Goal: Complete application form: Complete application form

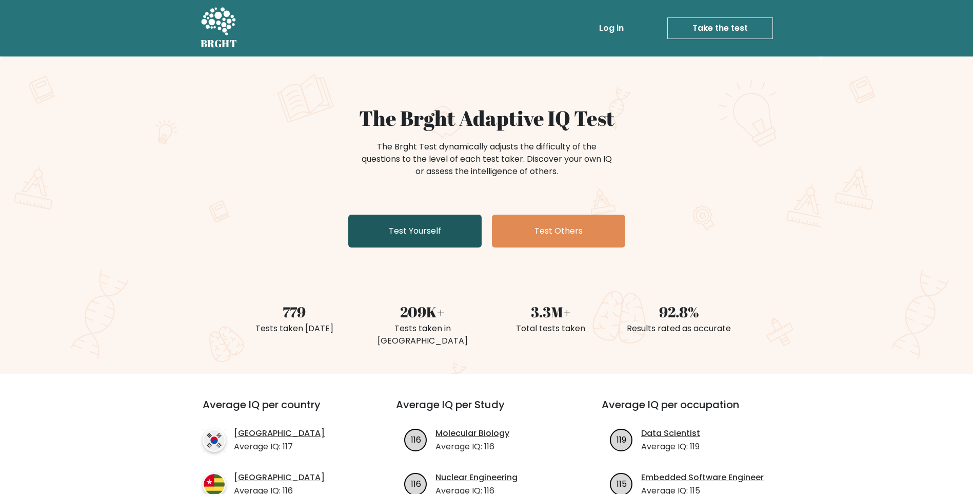
click at [417, 231] on link "Test Yourself" at bounding box center [414, 230] width 133 height 33
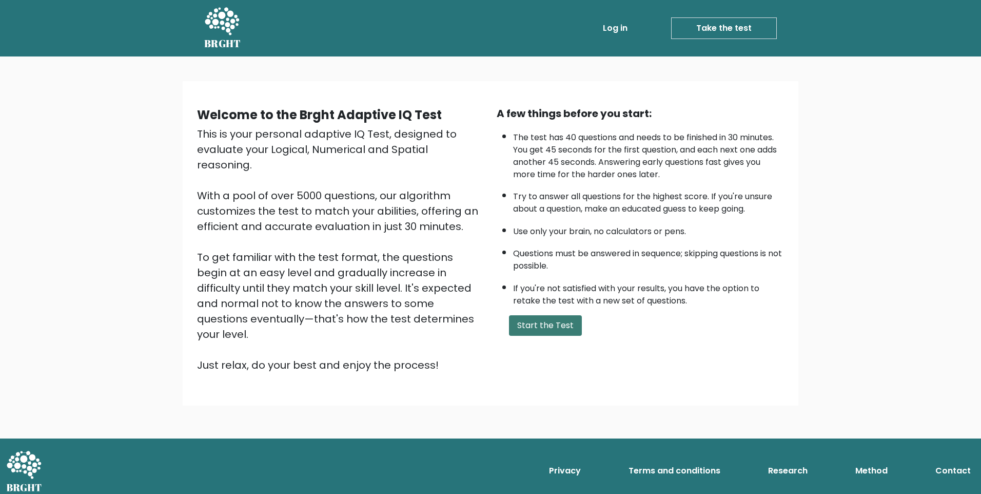
click at [549, 331] on button "Start the Test" at bounding box center [545, 325] width 73 height 21
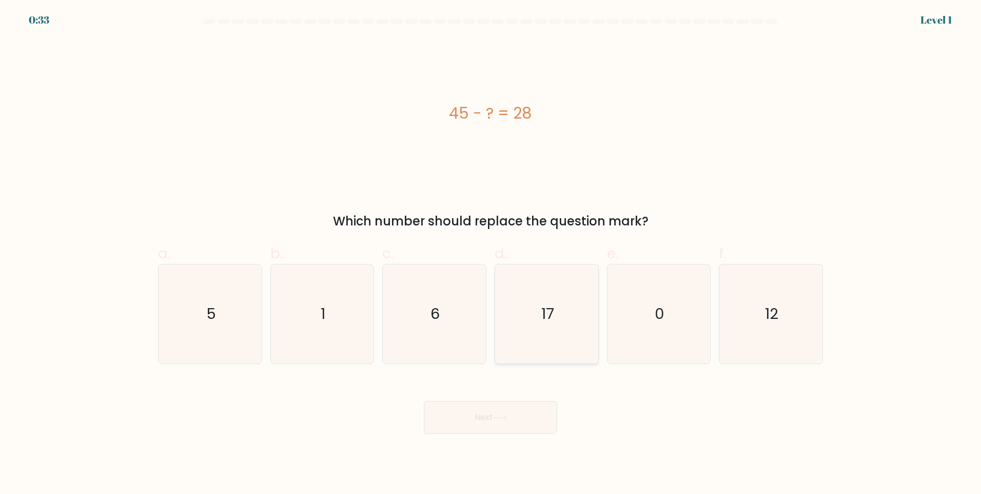
click at [541, 316] on icon "17" at bounding box center [546, 313] width 99 height 99
click at [491, 253] on input "d. 17" at bounding box center [490, 250] width 1 height 7
radio input "true"
click at [501, 416] on icon at bounding box center [500, 418] width 14 height 6
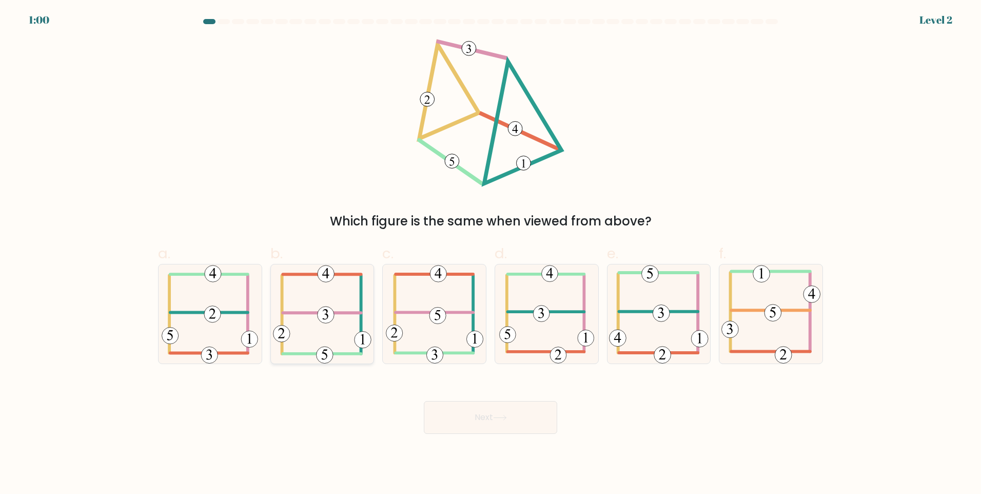
click at [309, 299] on icon at bounding box center [322, 313] width 99 height 99
click at [490, 253] on input "b." at bounding box center [490, 250] width 1 height 7
radio input "true"
click at [510, 423] on button "Next" at bounding box center [490, 417] width 133 height 33
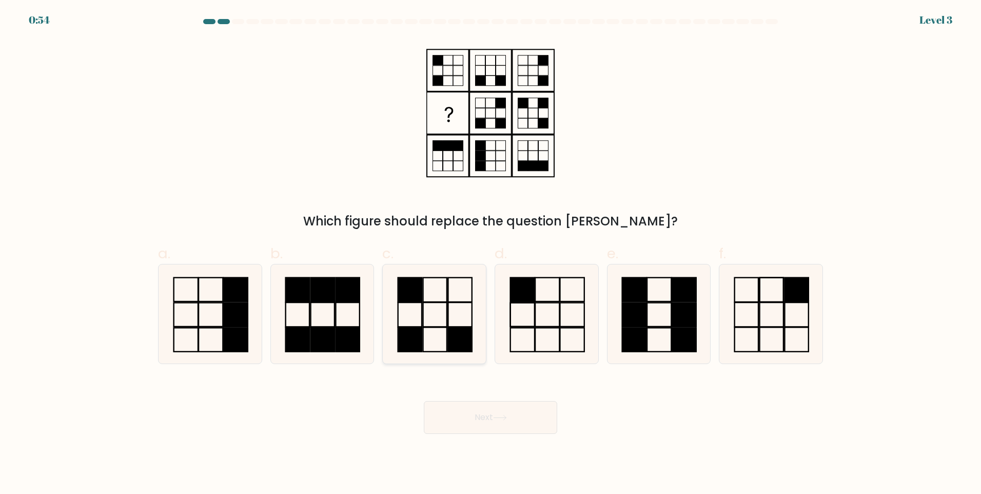
click at [442, 322] on icon at bounding box center [434, 313] width 99 height 99
click at [490, 253] on input "c." at bounding box center [490, 250] width 1 height 7
radio input "true"
click at [500, 416] on icon at bounding box center [500, 418] width 14 height 6
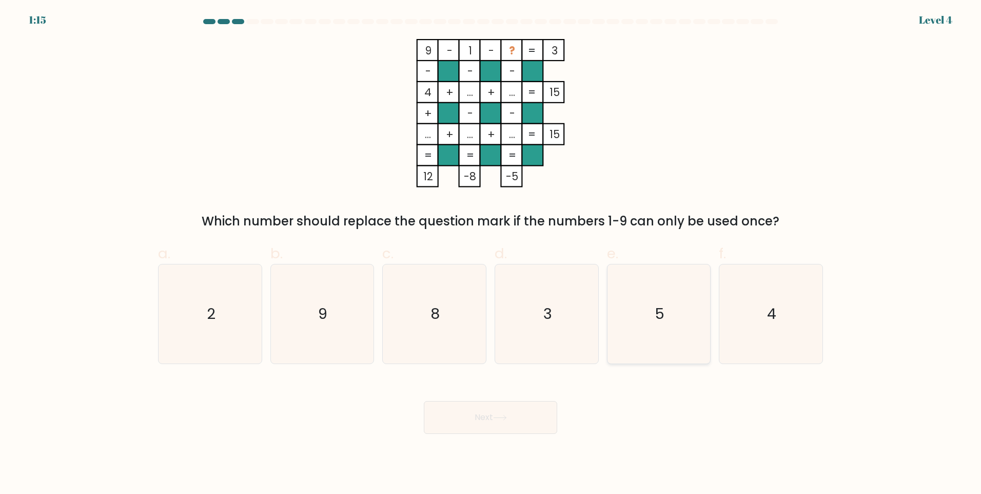
click at [681, 302] on icon "5" at bounding box center [658, 313] width 99 height 99
click at [491, 253] on input "e. 5" at bounding box center [490, 250] width 1 height 7
radio input "true"
click at [511, 417] on button "Next" at bounding box center [490, 417] width 133 height 33
click at [506, 412] on button "Next" at bounding box center [490, 417] width 133 height 33
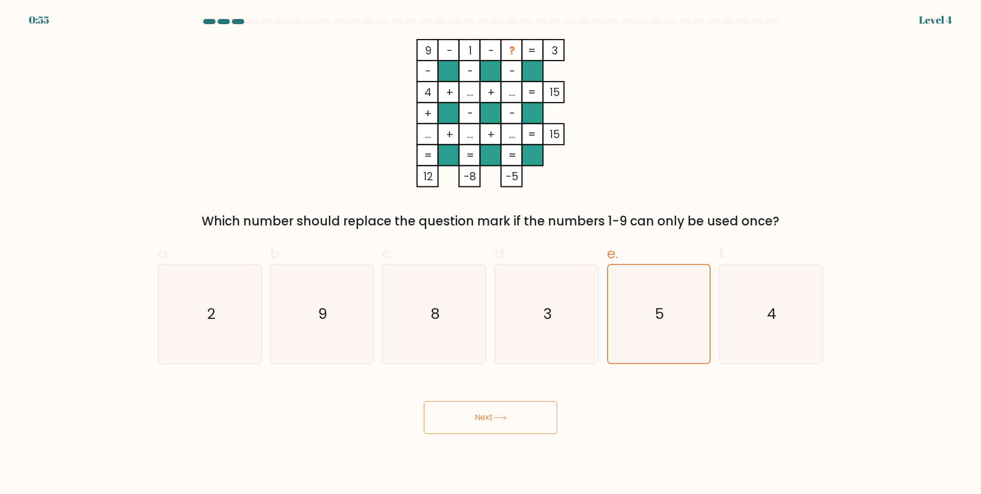
click at [500, 415] on icon at bounding box center [500, 418] width 14 height 6
click at [481, 416] on button "Next" at bounding box center [490, 417] width 133 height 33
click at [465, 416] on button "Next" at bounding box center [490, 417] width 133 height 33
click at [515, 415] on button "Next" at bounding box center [490, 417] width 133 height 33
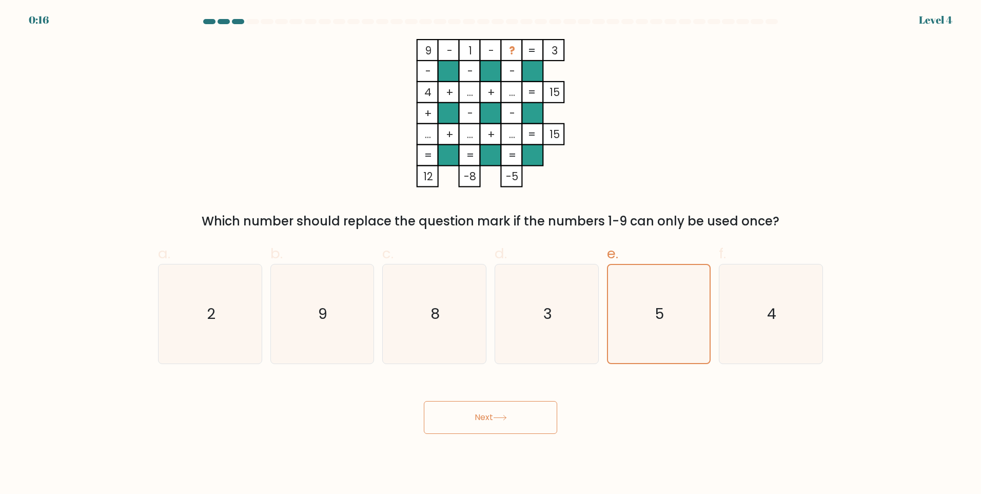
click at [515, 415] on button "Next" at bounding box center [490, 417] width 133 height 33
click at [507, 420] on icon at bounding box center [500, 418] width 14 height 6
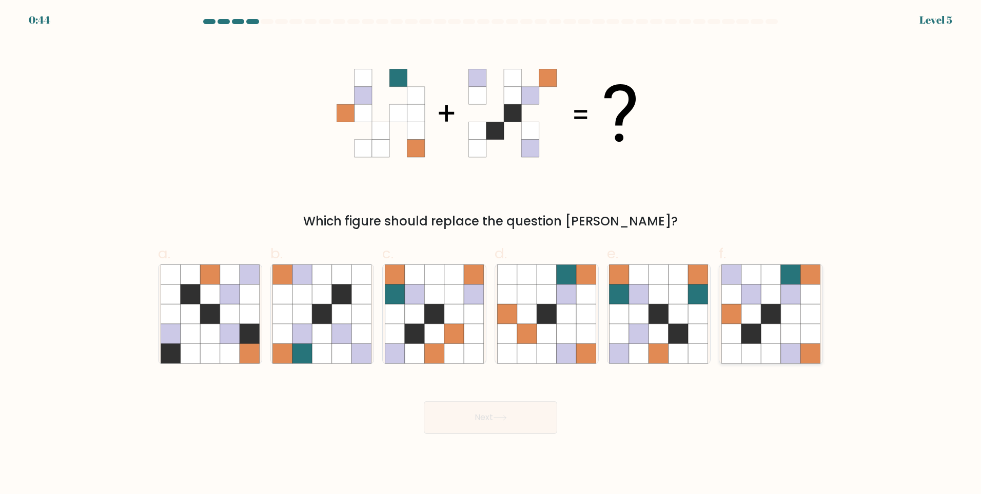
click at [771, 332] on icon at bounding box center [770, 333] width 19 height 19
click at [491, 253] on input "f." at bounding box center [490, 250] width 1 height 7
radio input "true"
click at [501, 411] on button "Next" at bounding box center [490, 417] width 133 height 33
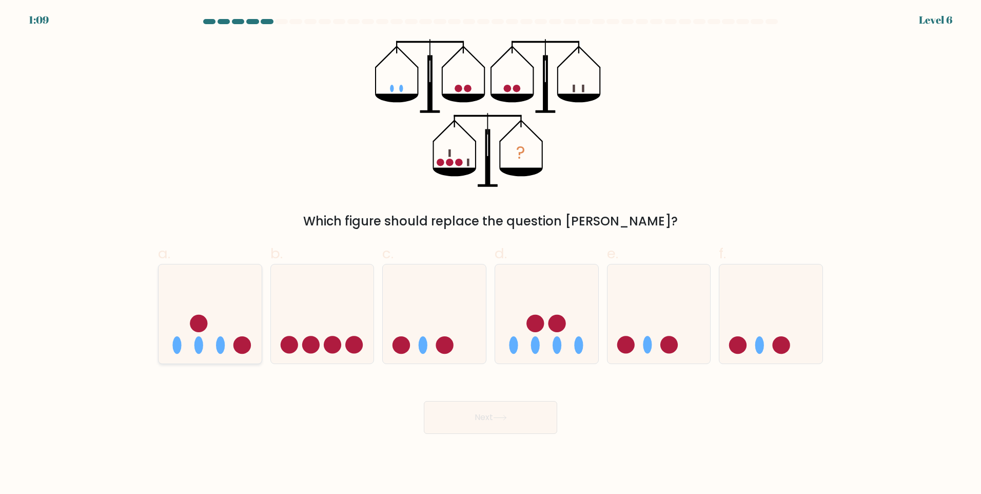
click at [216, 336] on icon at bounding box center [210, 313] width 103 height 85
click at [490, 253] on input "a." at bounding box center [490, 250] width 1 height 7
radio input "true"
click at [502, 418] on icon at bounding box center [500, 418] width 14 height 6
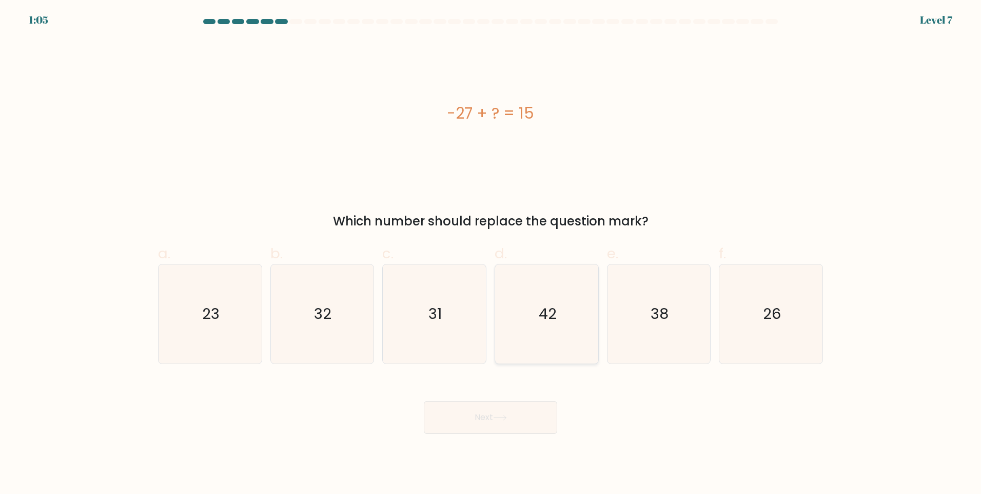
click at [566, 319] on icon "42" at bounding box center [546, 313] width 99 height 99
click at [491, 253] on input "d. 42" at bounding box center [490, 250] width 1 height 7
radio input "true"
click at [510, 417] on button "Next" at bounding box center [490, 417] width 133 height 33
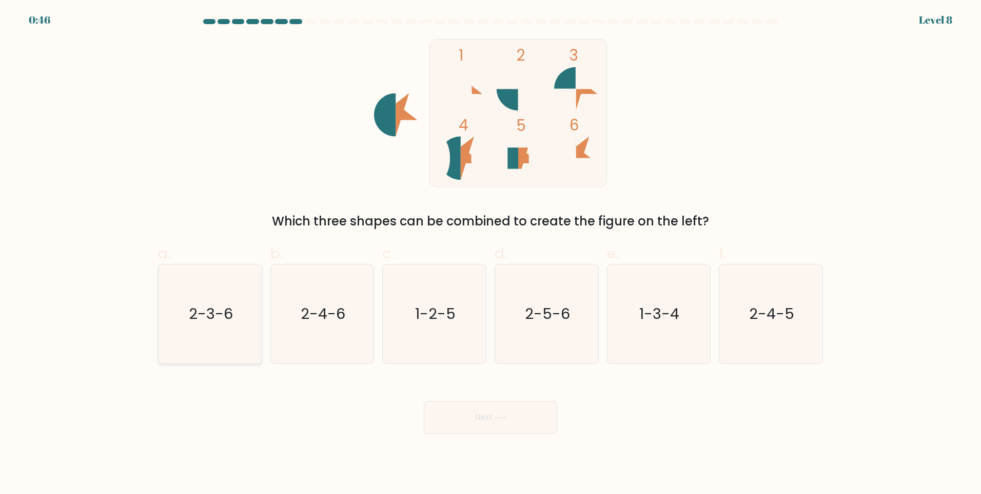
click at [210, 323] on text "2-3-6" at bounding box center [211, 313] width 44 height 21
click at [490, 253] on input "a. 2-3-6" at bounding box center [490, 250] width 1 height 7
radio input "true"
click at [521, 420] on button "Next" at bounding box center [490, 417] width 133 height 33
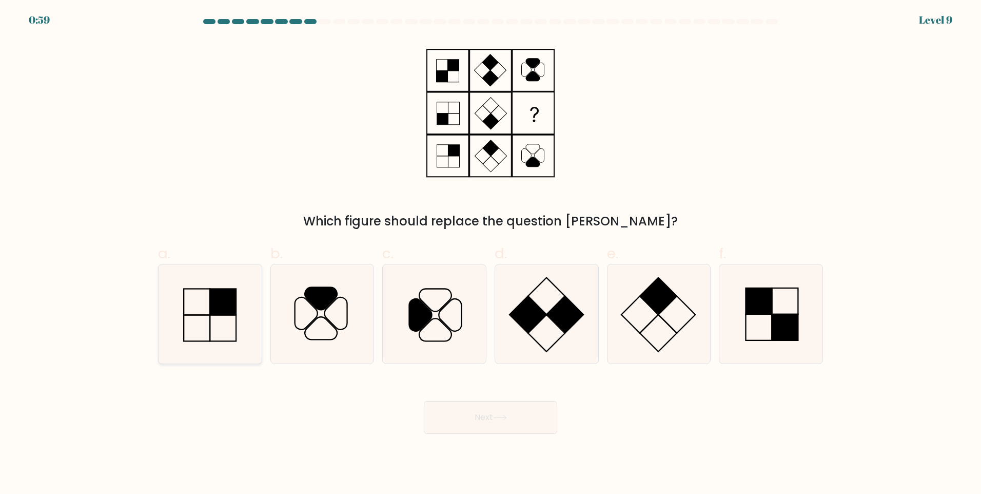
click at [217, 314] on rect at bounding box center [223, 327] width 26 height 26
click at [490, 253] on input "a." at bounding box center [490, 250] width 1 height 7
radio input "true"
click at [495, 418] on button "Next" at bounding box center [490, 417] width 133 height 33
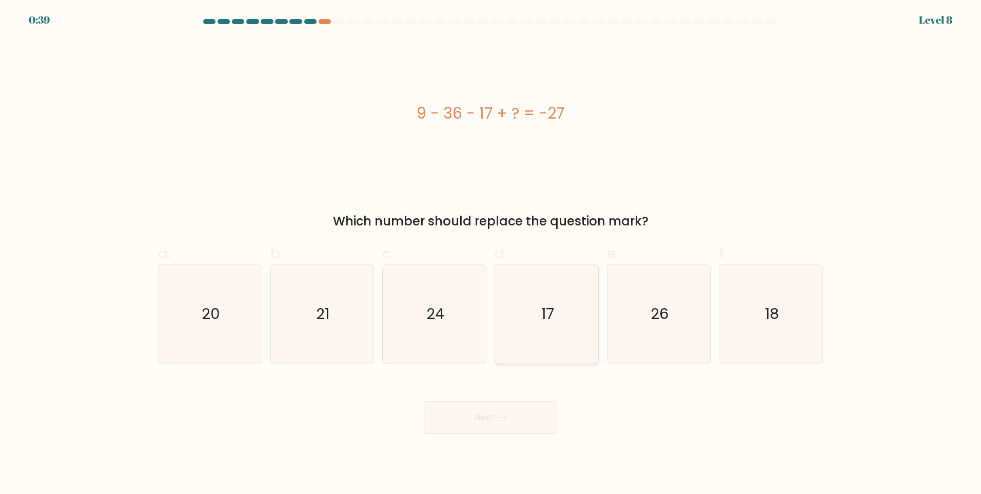
click at [549, 314] on text "17" at bounding box center [547, 313] width 13 height 21
click at [491, 253] on input "d. 17" at bounding box center [490, 250] width 1 height 7
radio input "true"
click at [515, 418] on button "Next" at bounding box center [490, 417] width 133 height 33
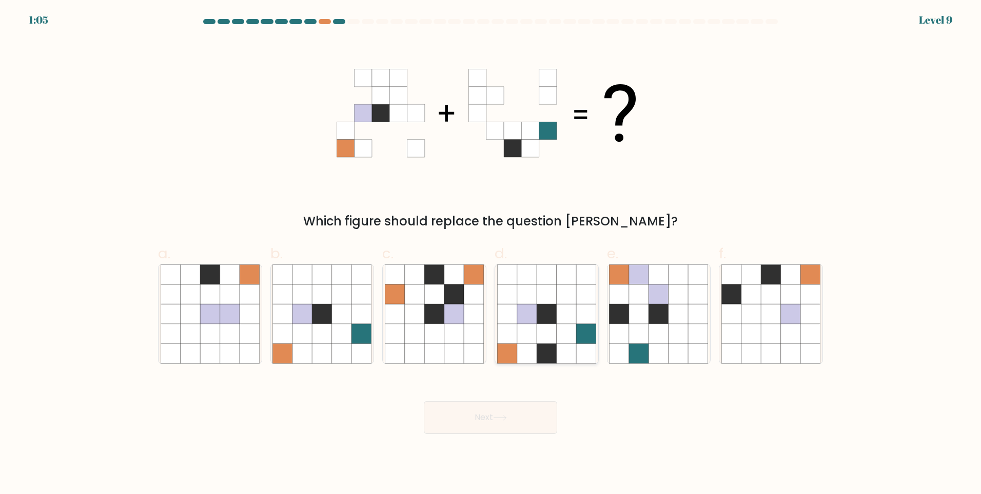
click at [568, 331] on icon at bounding box center [566, 333] width 19 height 19
click at [491, 253] on input "d." at bounding box center [490, 250] width 1 height 7
radio input "true"
click at [507, 415] on icon at bounding box center [500, 418] width 14 height 6
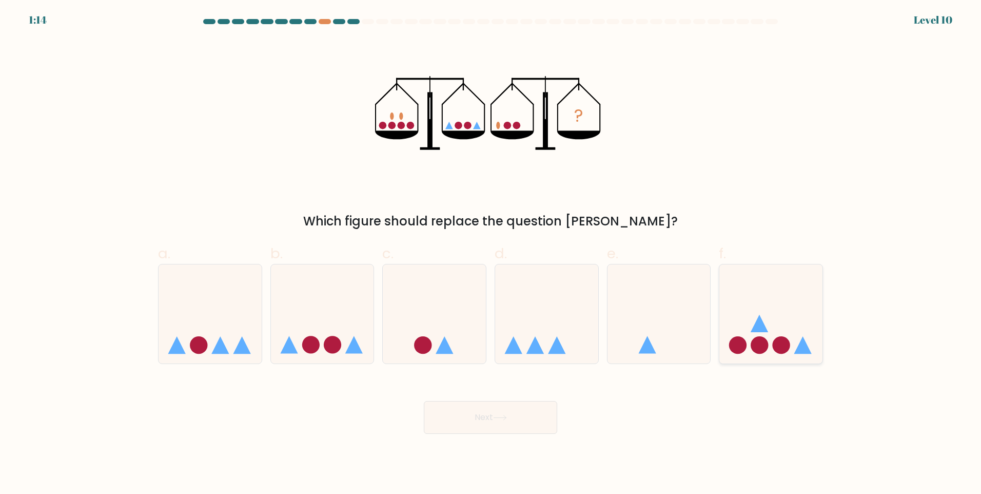
click at [760, 348] on circle at bounding box center [759, 344] width 17 height 17
click at [491, 253] on input "f." at bounding box center [490, 250] width 1 height 7
radio input "true"
click at [516, 418] on button "Next" at bounding box center [490, 417] width 133 height 33
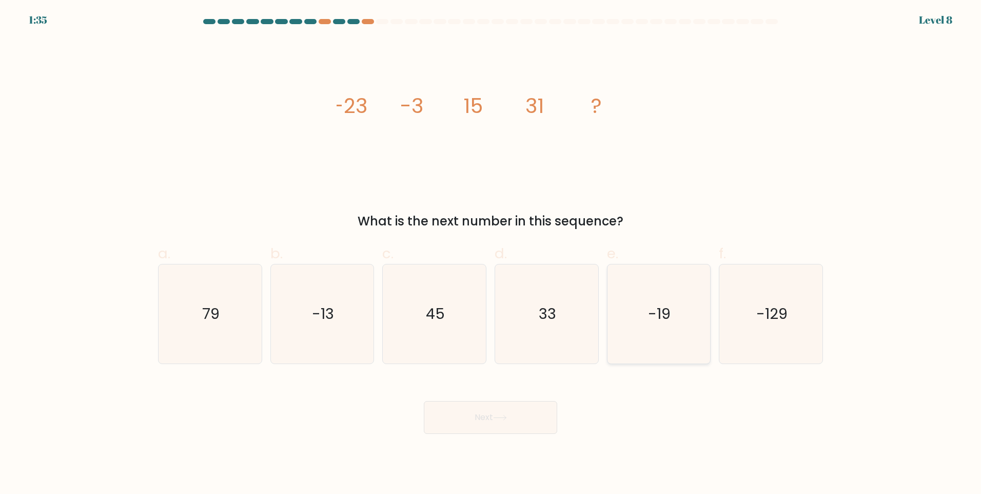
click at [652, 307] on text "-19" at bounding box center [659, 313] width 23 height 21
click at [491, 253] on input "e. -19" at bounding box center [490, 250] width 1 height 7
radio input "true"
click at [530, 411] on button "Next" at bounding box center [490, 417] width 133 height 33
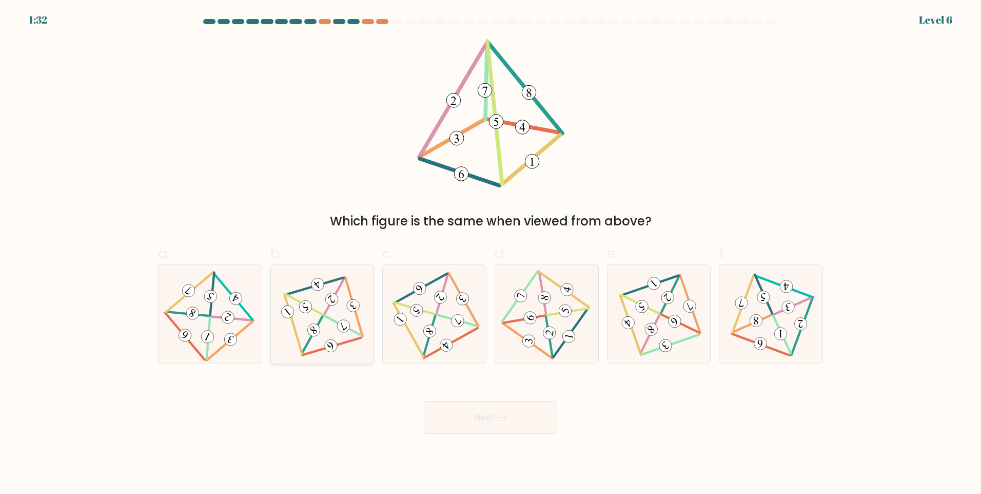
click at [335, 317] on icon at bounding box center [322, 313] width 81 height 79
click at [490, 253] on input "b." at bounding box center [490, 250] width 1 height 7
radio input "true"
click at [496, 420] on icon at bounding box center [500, 418] width 14 height 6
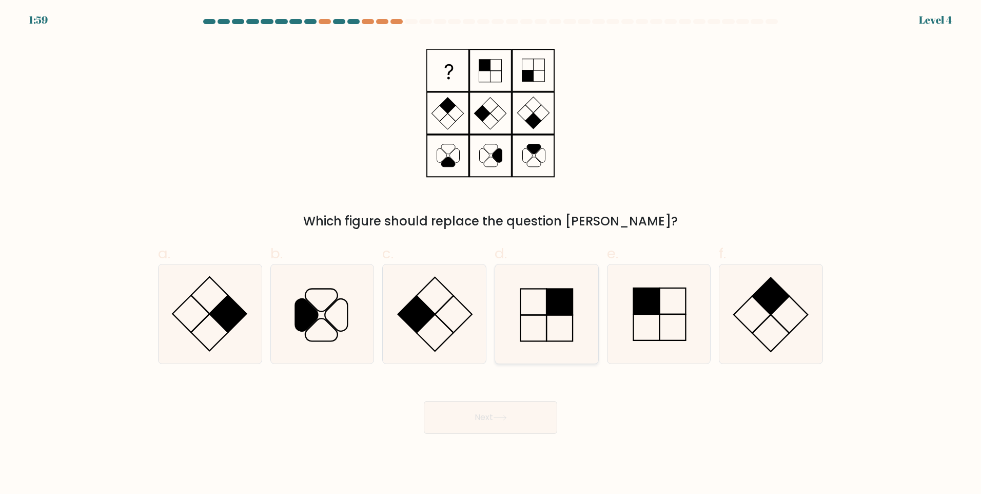
click at [567, 319] on icon at bounding box center [546, 313] width 99 height 99
click at [491, 253] on input "d." at bounding box center [490, 250] width 1 height 7
radio input "true"
click at [518, 426] on button "Next" at bounding box center [490, 417] width 133 height 33
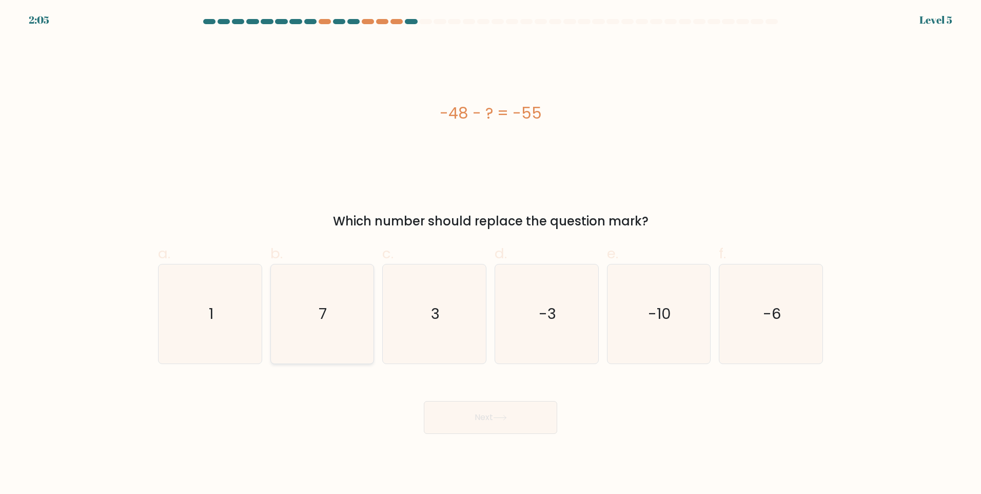
click at [288, 300] on icon "7" at bounding box center [321, 313] width 99 height 99
click at [490, 253] on input "b. 7" at bounding box center [490, 250] width 1 height 7
radio input "true"
click at [492, 416] on button "Next" at bounding box center [490, 417] width 133 height 33
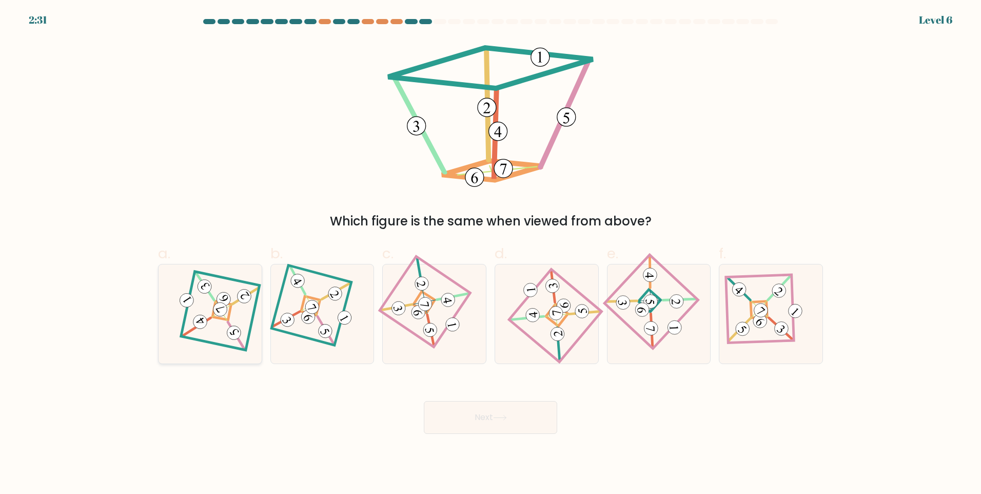
click at [228, 307] on icon at bounding box center [209, 313] width 69 height 79
click at [490, 253] on input "a." at bounding box center [490, 250] width 1 height 7
radio input "true"
click at [484, 418] on button "Next" at bounding box center [490, 417] width 133 height 33
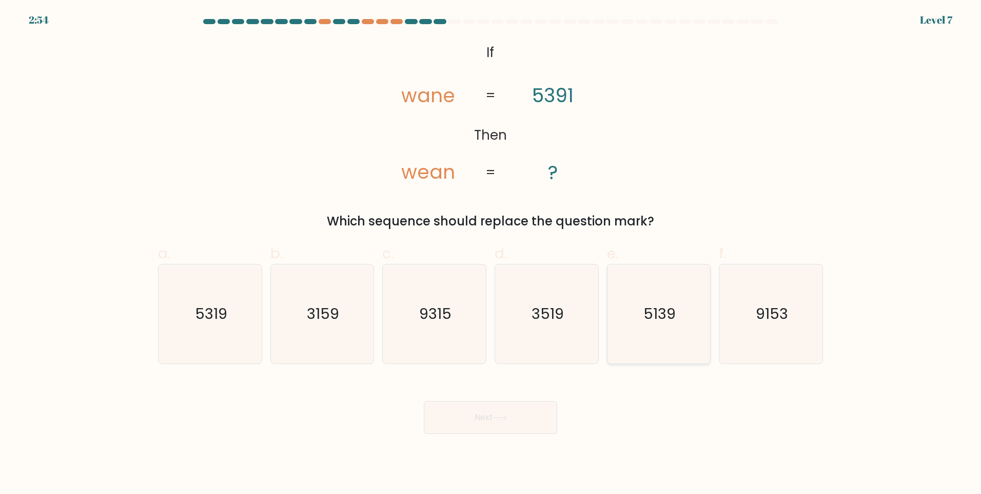
click at [655, 320] on text "5139" at bounding box center [659, 313] width 32 height 21
click at [491, 253] on input "e. 5139" at bounding box center [490, 250] width 1 height 7
radio input "true"
click at [518, 415] on button "Next" at bounding box center [490, 417] width 133 height 33
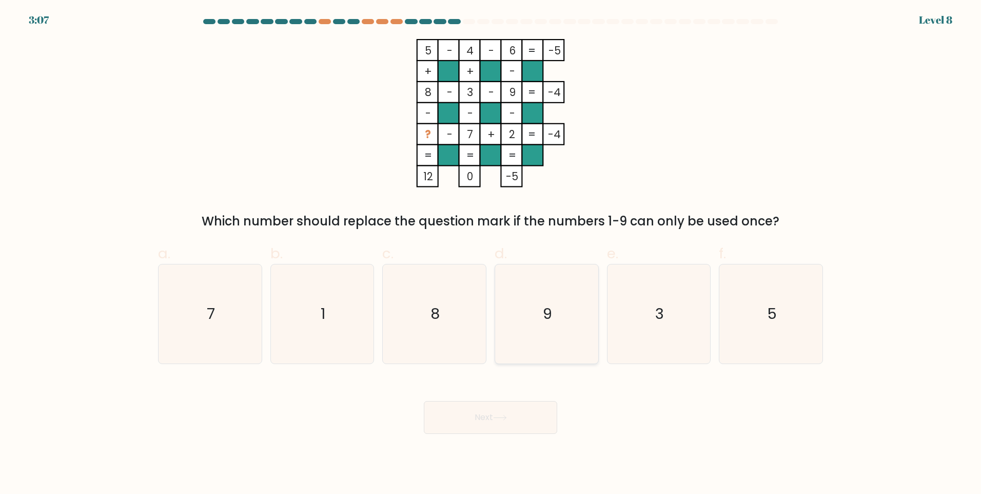
click at [541, 316] on icon "9" at bounding box center [546, 313] width 99 height 99
click at [491, 253] on input "d. 9" at bounding box center [490, 250] width 1 height 7
radio input "true"
click at [484, 412] on button "Next" at bounding box center [490, 417] width 133 height 33
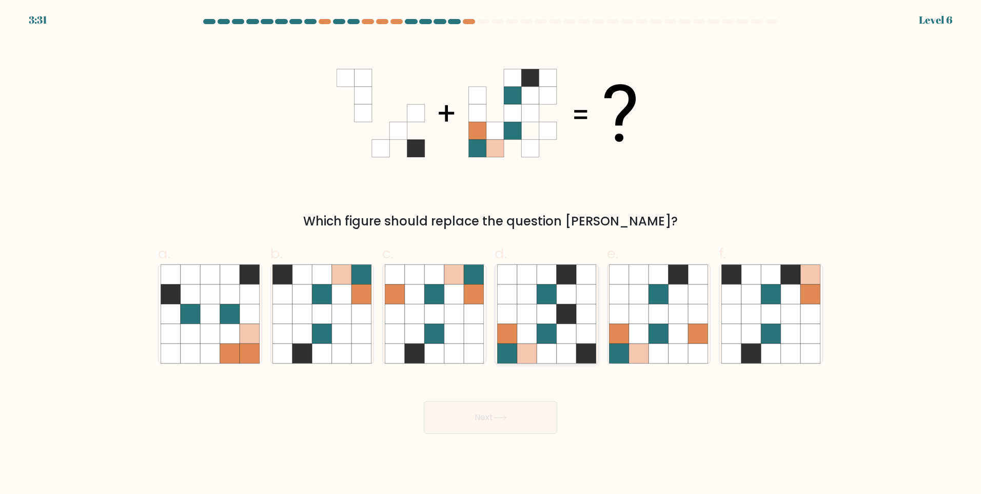
click at [565, 350] on icon at bounding box center [566, 352] width 19 height 19
click at [491, 253] on input "d." at bounding box center [490, 250] width 1 height 7
radio input "true"
click at [505, 420] on icon at bounding box center [500, 418] width 14 height 6
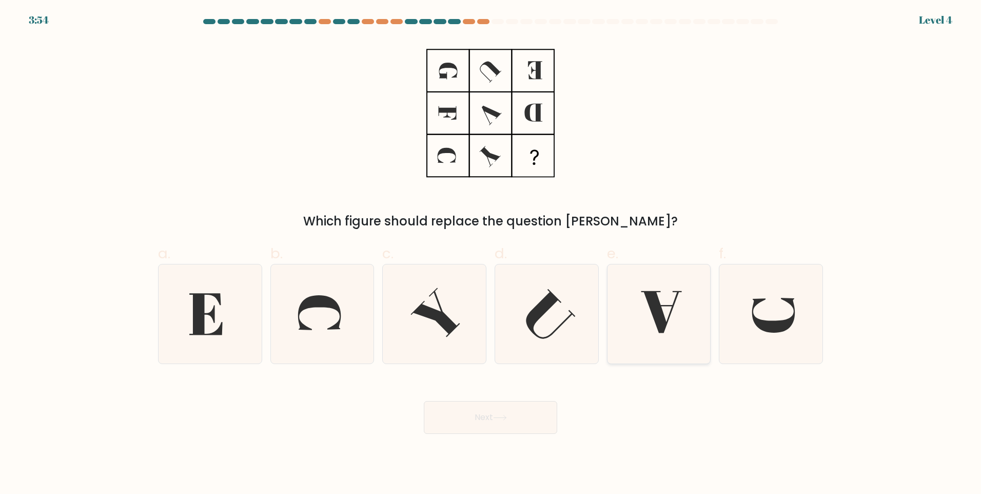
click at [653, 310] on icon at bounding box center [661, 312] width 41 height 42
click at [491, 253] on input "e." at bounding box center [490, 250] width 1 height 7
radio input "true"
click at [496, 419] on icon at bounding box center [500, 418] width 14 height 6
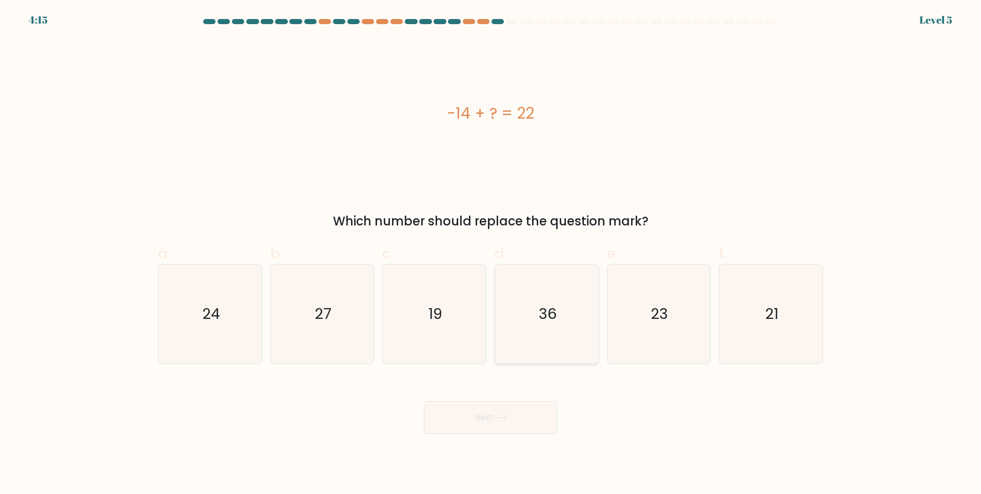
click at [551, 319] on text "36" at bounding box center [548, 313] width 18 height 21
click at [491, 253] on input "d. 36" at bounding box center [490, 250] width 1 height 7
radio input "true"
click at [501, 410] on button "Next" at bounding box center [490, 417] width 133 height 33
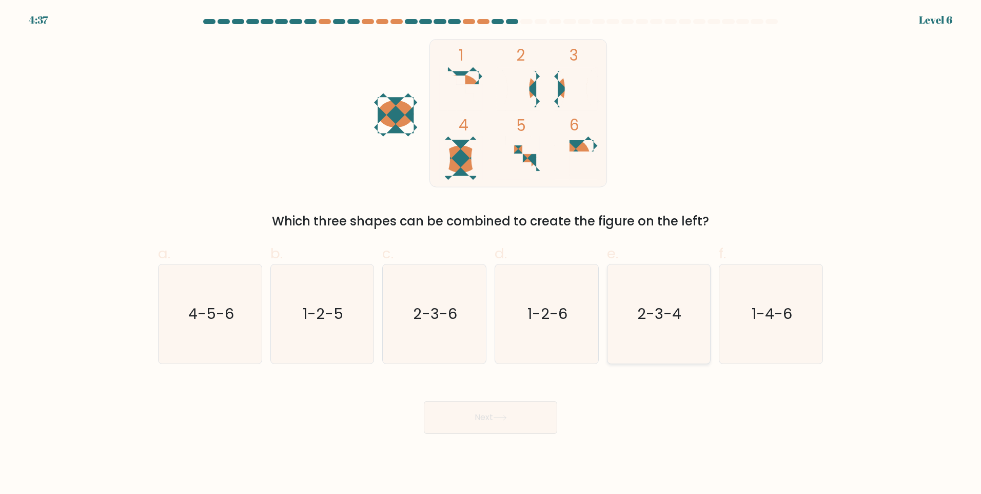
click at [671, 319] on text "2-3-4" at bounding box center [660, 313] width 44 height 21
click at [491, 253] on input "e. 2-3-4" at bounding box center [490, 250] width 1 height 7
radio input "true"
click at [487, 417] on button "Next" at bounding box center [490, 417] width 133 height 33
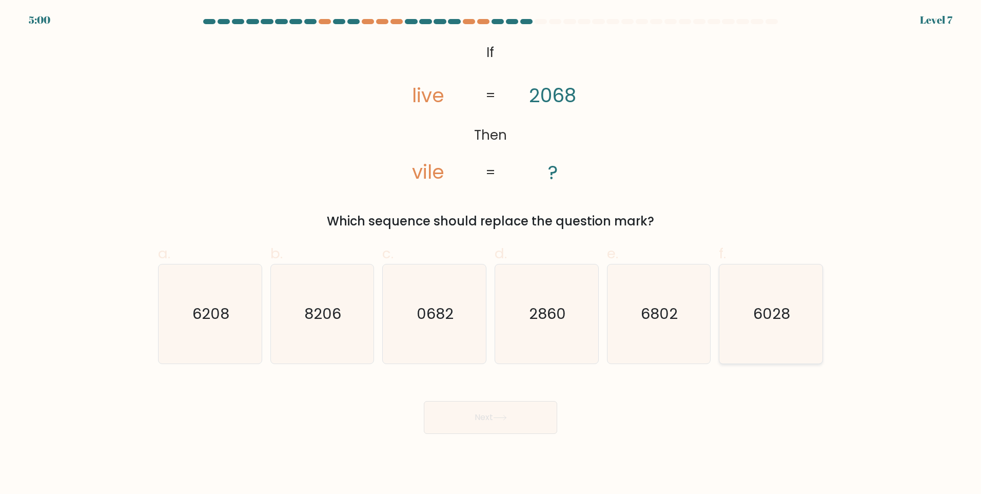
click at [761, 334] on icon "6028" at bounding box center [770, 313] width 99 height 99
click at [491, 253] on input "f. 6028" at bounding box center [490, 250] width 1 height 7
radio input "true"
click at [499, 428] on button "Next" at bounding box center [490, 417] width 133 height 33
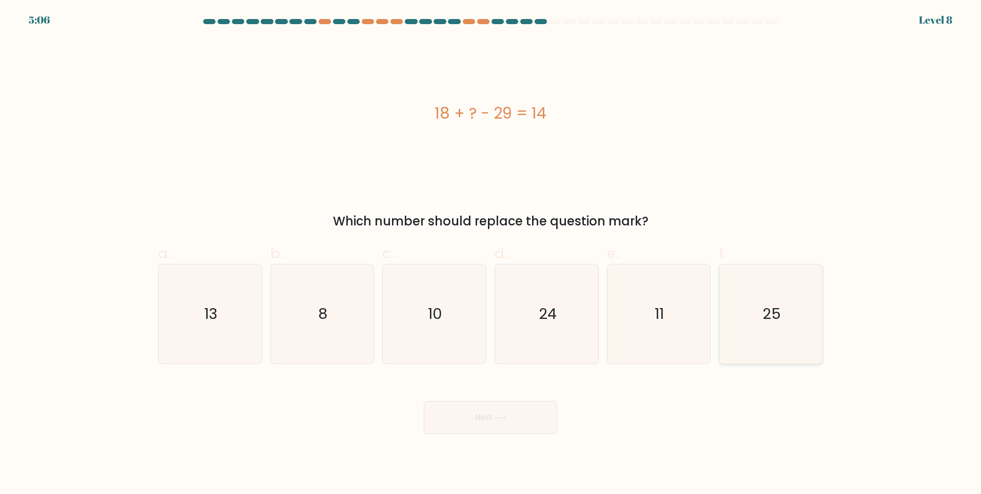
click at [756, 317] on icon "25" at bounding box center [770, 313] width 99 height 99
click at [491, 253] on input "f. 25" at bounding box center [490, 250] width 1 height 7
radio input "true"
click at [497, 416] on icon at bounding box center [500, 418] width 14 height 6
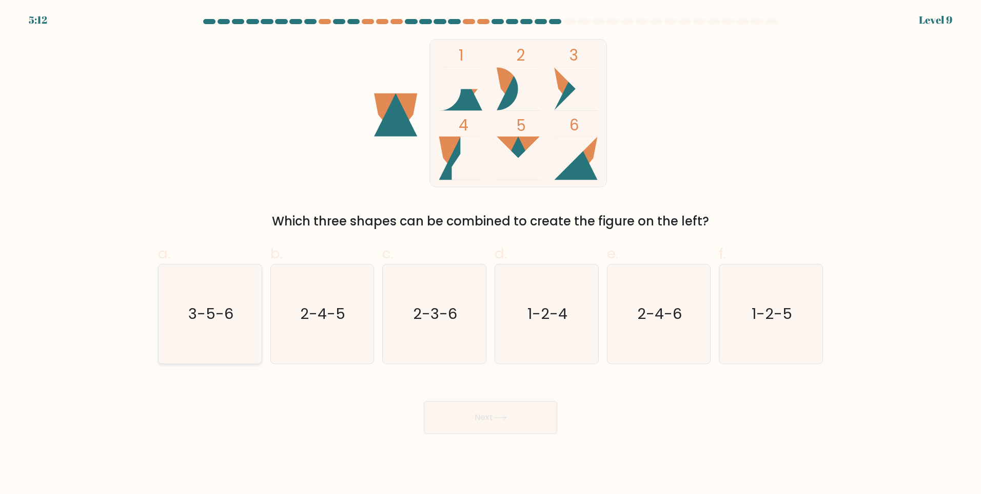
click at [233, 326] on icon "3-5-6" at bounding box center [210, 313] width 99 height 99
click at [490, 253] on input "a. 3-5-6" at bounding box center [490, 250] width 1 height 7
radio input "true"
click at [467, 416] on button "Next" at bounding box center [490, 417] width 133 height 33
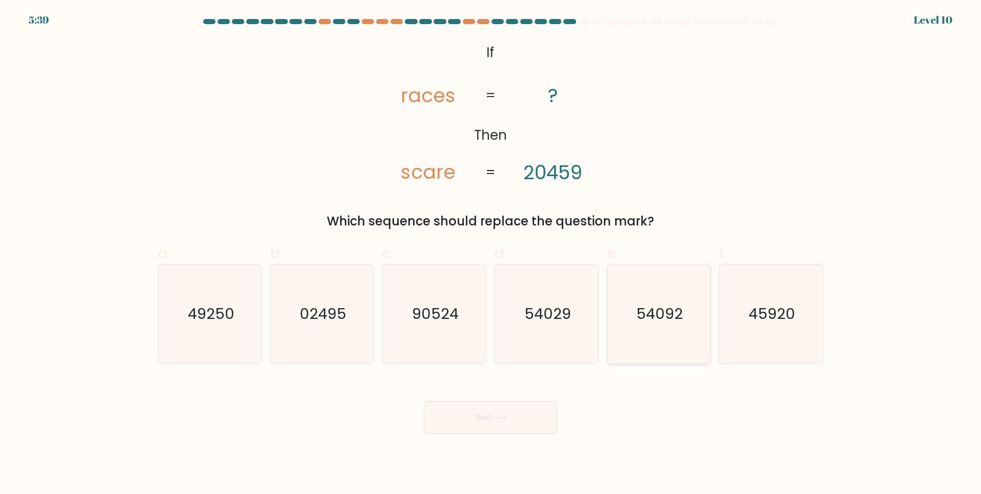
click at [632, 357] on icon "54092" at bounding box center [658, 313] width 99 height 99
click at [491, 253] on input "e. 54092" at bounding box center [490, 250] width 1 height 7
radio input "true"
click at [498, 420] on icon at bounding box center [500, 418] width 14 height 6
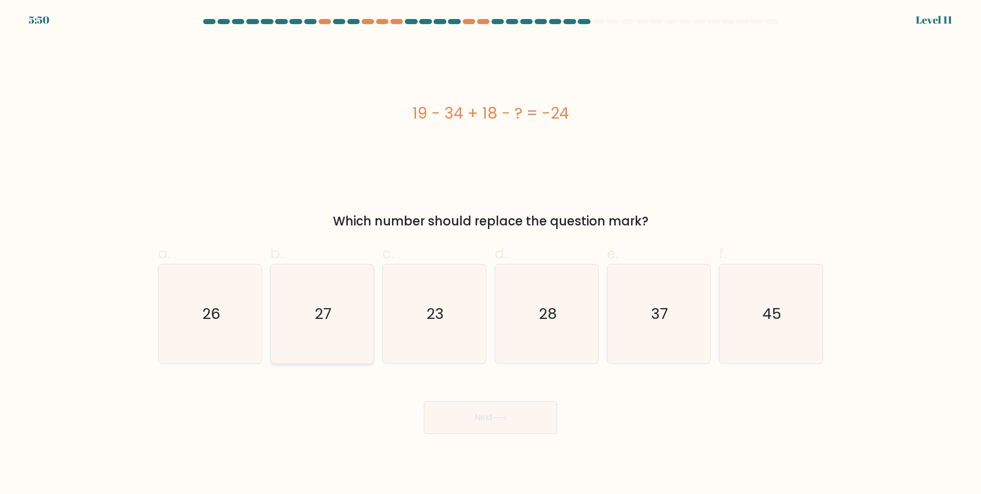
click at [324, 316] on text "27" at bounding box center [322, 313] width 17 height 21
click at [490, 253] on input "b. 27" at bounding box center [490, 250] width 1 height 7
radio input "true"
click at [500, 418] on icon at bounding box center [500, 418] width 14 height 6
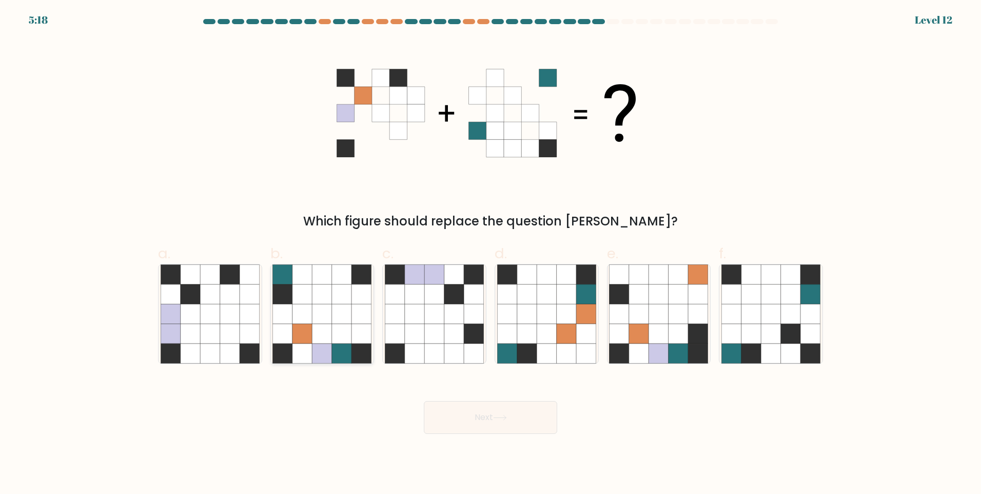
click at [328, 330] on icon at bounding box center [321, 333] width 19 height 19
click at [490, 253] on input "b." at bounding box center [490, 250] width 1 height 7
radio input "true"
click at [494, 424] on button "Next" at bounding box center [490, 417] width 133 height 33
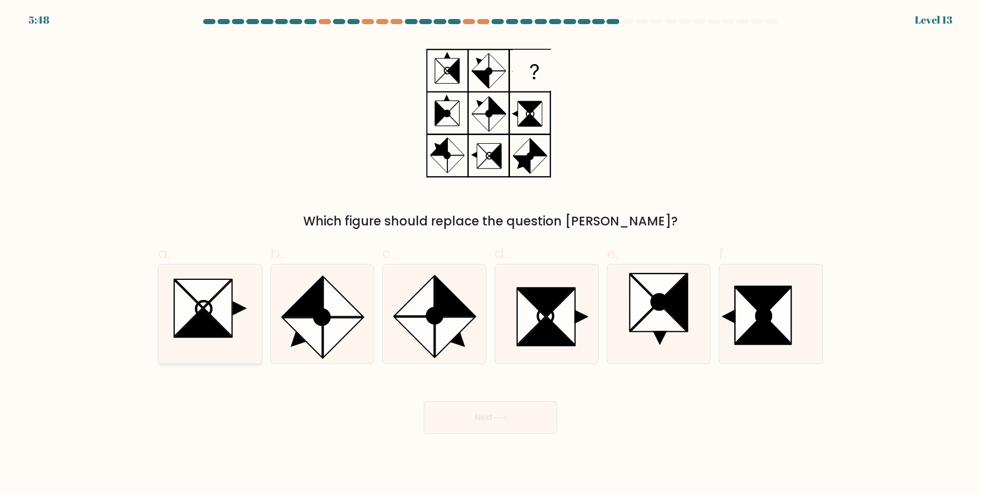
click at [201, 313] on icon at bounding box center [203, 323] width 56 height 28
click at [490, 253] on input "a." at bounding box center [490, 250] width 1 height 7
radio input "true"
click at [518, 416] on button "Next" at bounding box center [490, 417] width 133 height 33
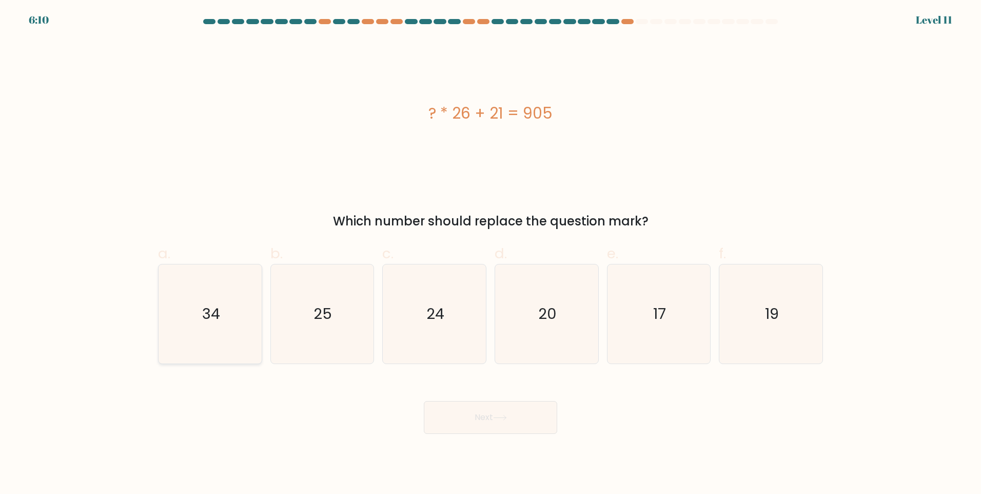
click at [186, 331] on icon "34" at bounding box center [210, 313] width 99 height 99
click at [490, 253] on input "a. 34" at bounding box center [490, 250] width 1 height 7
radio input "true"
click at [486, 419] on button "Next" at bounding box center [490, 417] width 133 height 33
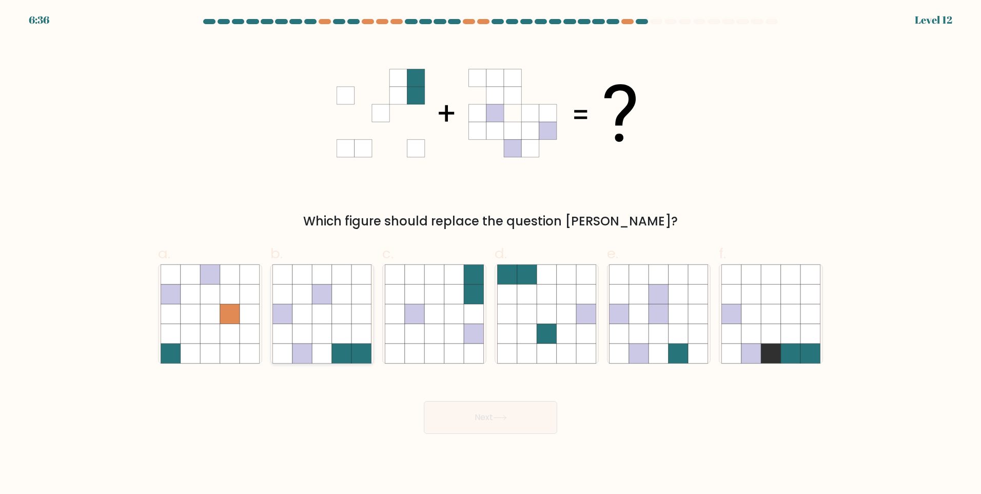
click at [342, 329] on icon at bounding box center [341, 333] width 19 height 19
click at [490, 253] on input "b." at bounding box center [490, 250] width 1 height 7
radio input "true"
click at [481, 417] on button "Next" at bounding box center [490, 417] width 133 height 33
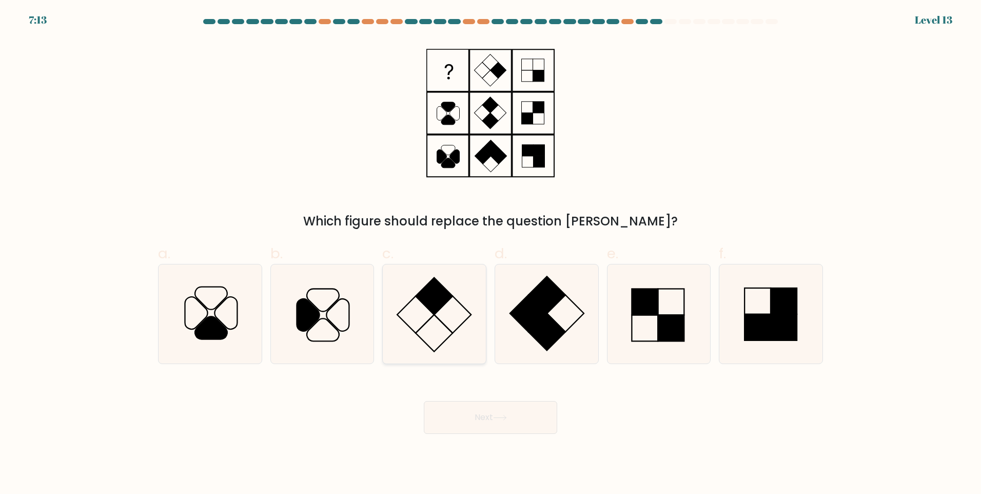
click at [435, 329] on icon at bounding box center [434, 313] width 99 height 99
click at [490, 253] on input "c." at bounding box center [490, 250] width 1 height 7
radio input "true"
click at [510, 410] on button "Next" at bounding box center [490, 417] width 133 height 33
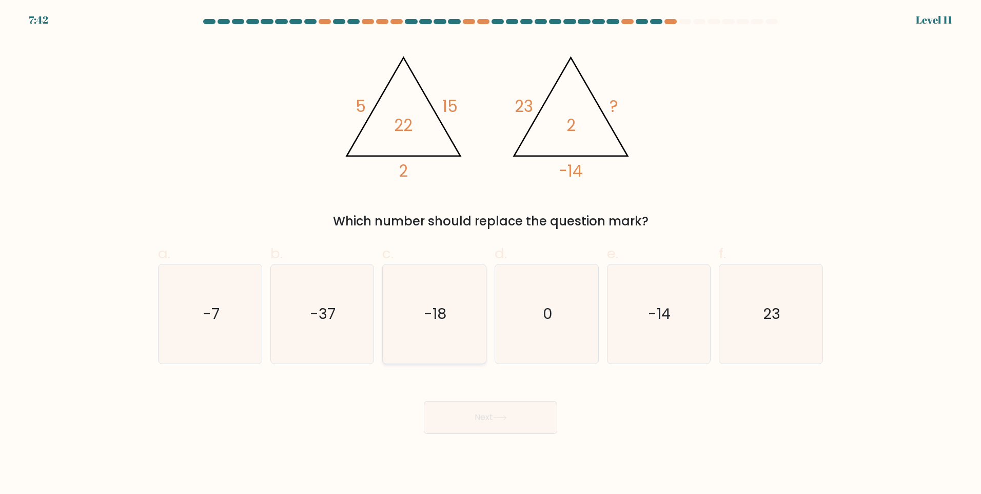
click at [427, 319] on text "-18" at bounding box center [435, 313] width 23 height 21
click at [490, 253] on input "c. -18" at bounding box center [490, 250] width 1 height 7
radio input "true"
click at [502, 420] on icon at bounding box center [500, 418] width 14 height 6
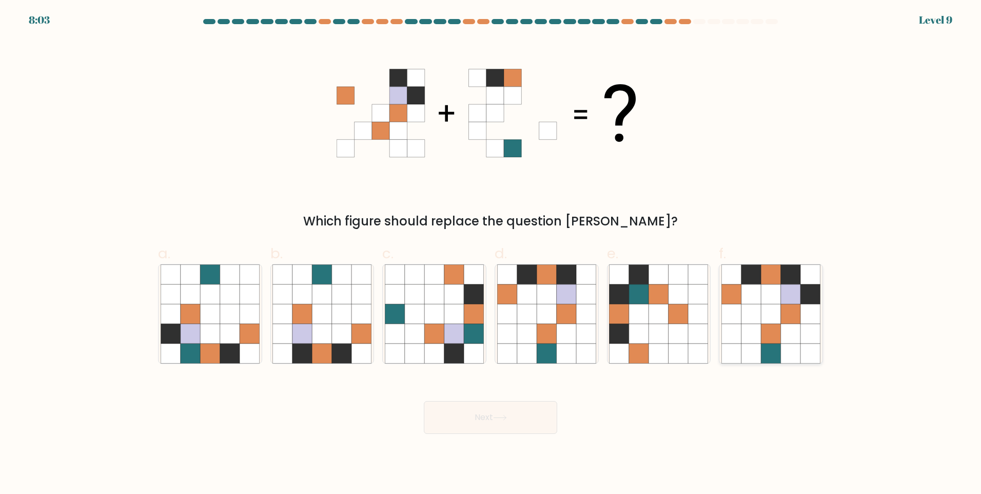
click at [788, 318] on icon at bounding box center [790, 313] width 19 height 19
click at [491, 253] on input "f." at bounding box center [490, 250] width 1 height 7
radio input "true"
click at [491, 415] on button "Next" at bounding box center [490, 417] width 133 height 33
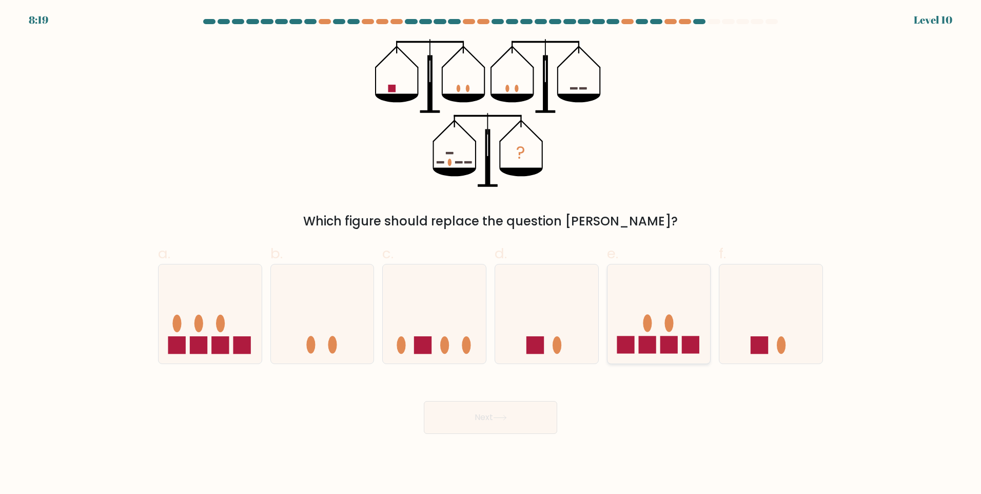
click at [656, 332] on icon at bounding box center [658, 313] width 103 height 85
click at [491, 253] on input "e." at bounding box center [490, 250] width 1 height 7
radio input "true"
click at [506, 416] on icon at bounding box center [500, 417] width 12 height 5
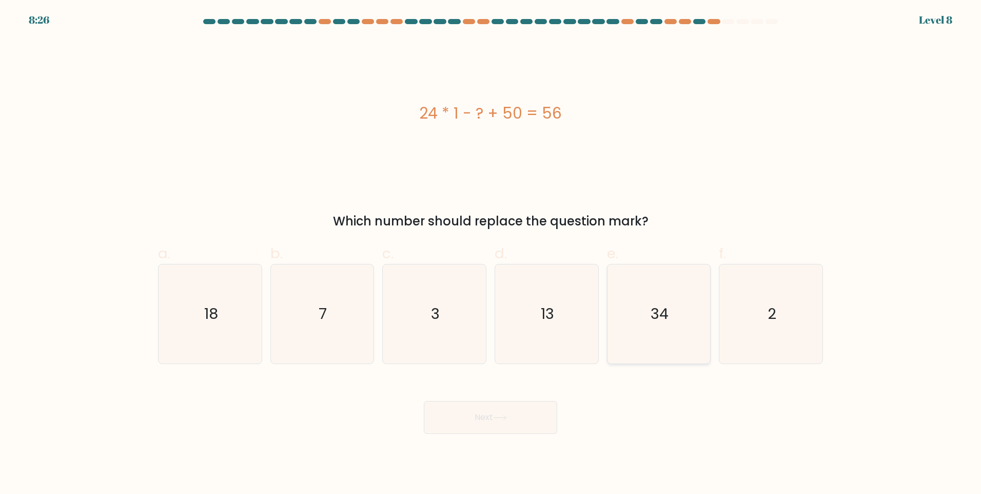
click at [646, 321] on icon "34" at bounding box center [658, 313] width 99 height 99
click at [491, 253] on input "e. 34" at bounding box center [490, 250] width 1 height 7
radio input "true"
click at [212, 332] on icon "18" at bounding box center [210, 313] width 99 height 99
click at [490, 253] on input "a. 18" at bounding box center [490, 250] width 1 height 7
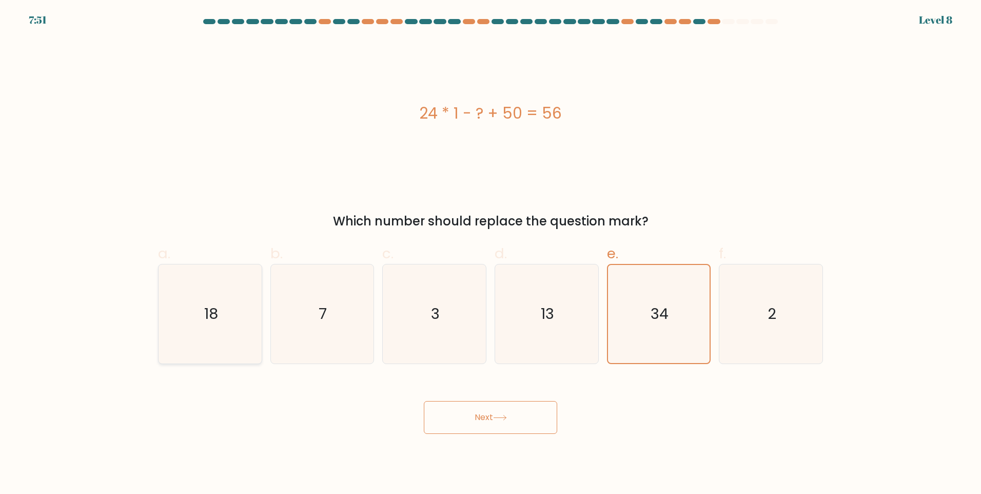
radio input "true"
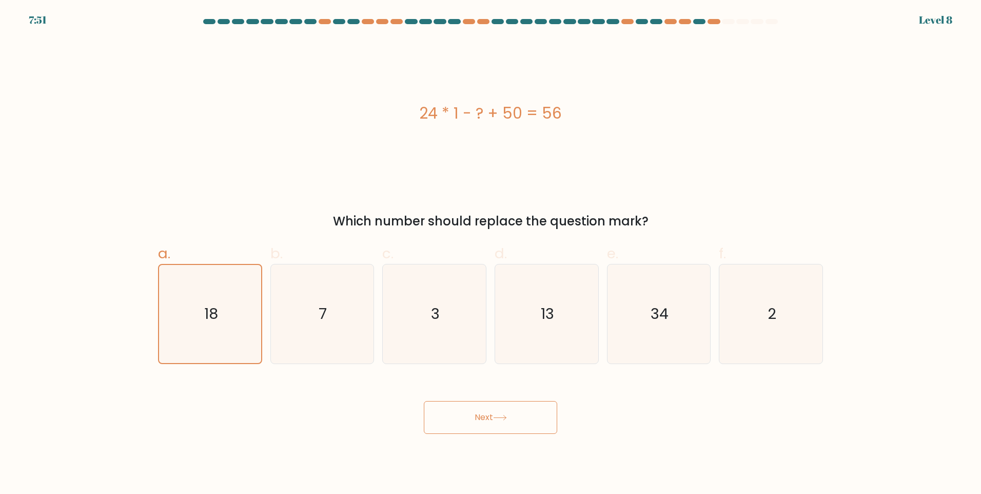
click at [488, 418] on button "Next" at bounding box center [490, 417] width 133 height 33
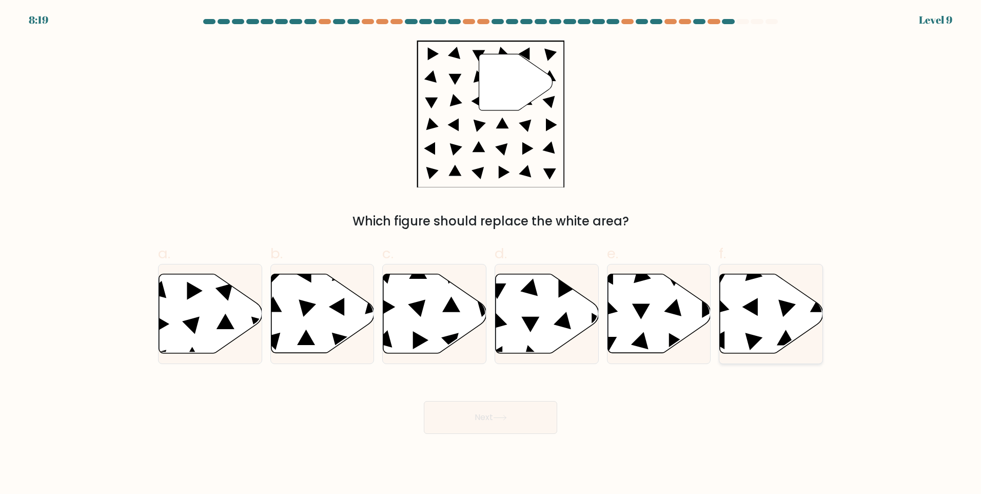
click at [754, 314] on icon at bounding box center [771, 313] width 103 height 79
click at [491, 253] on input "f." at bounding box center [490, 250] width 1 height 7
radio input "true"
click at [456, 415] on button "Next" at bounding box center [490, 417] width 133 height 33
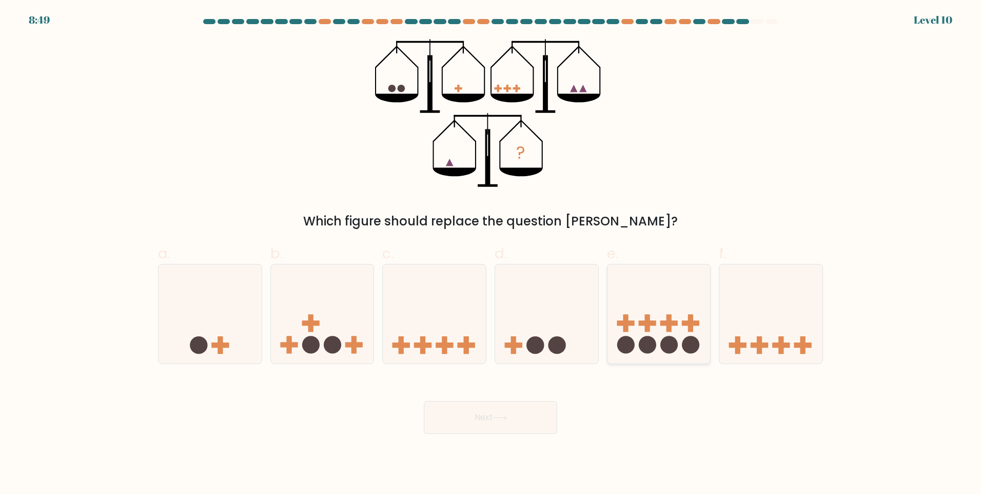
click at [666, 330] on icon at bounding box center [658, 313] width 103 height 85
click at [491, 253] on input "e." at bounding box center [490, 250] width 1 height 7
radio input "true"
click at [537, 422] on button "Next" at bounding box center [490, 417] width 133 height 33
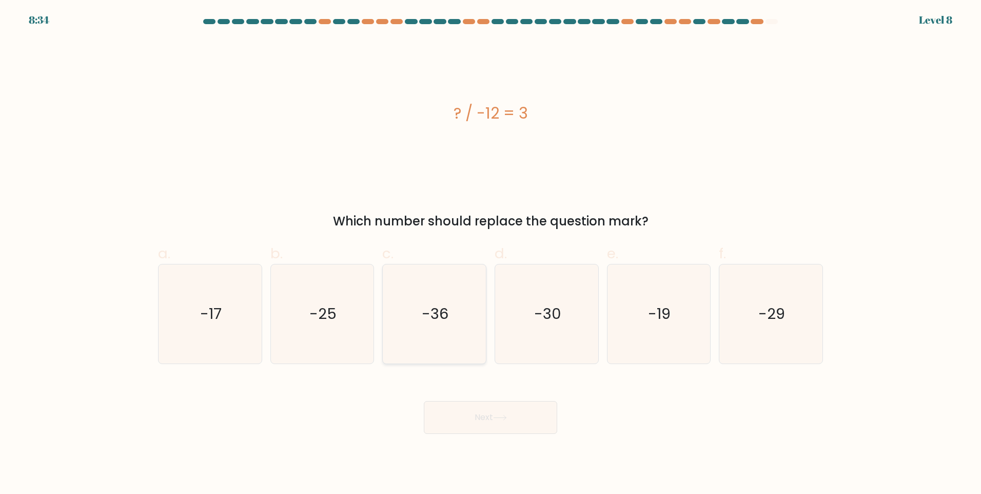
click at [451, 311] on icon "-36" at bounding box center [434, 313] width 99 height 99
click at [490, 253] on input "c. -36" at bounding box center [490, 250] width 1 height 7
radio input "true"
click at [497, 415] on icon at bounding box center [500, 418] width 14 height 6
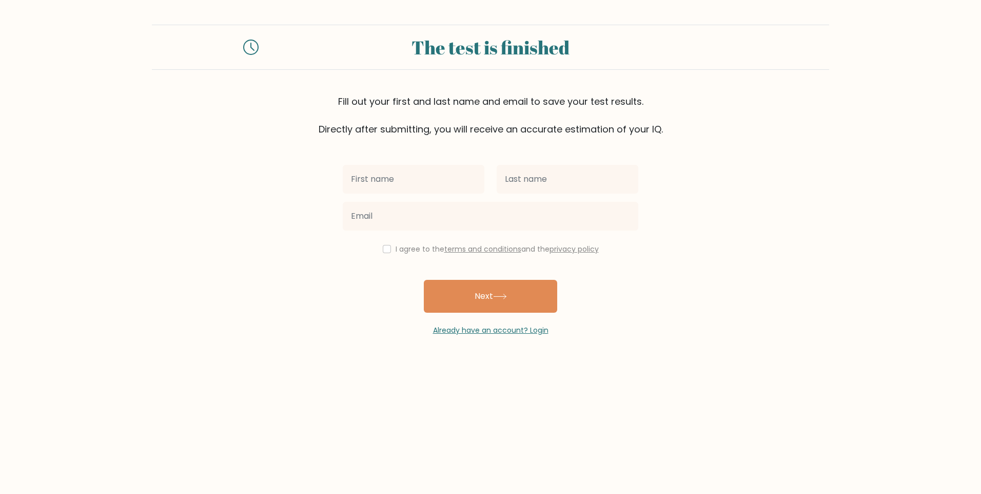
click at [408, 175] on input "text" at bounding box center [414, 179] width 142 height 29
type input "[PERSON_NAME]"
click at [506, 175] on input "text" at bounding box center [568, 179] width 142 height 29
type input "loilo"
click at [387, 251] on input "checkbox" at bounding box center [387, 249] width 8 height 8
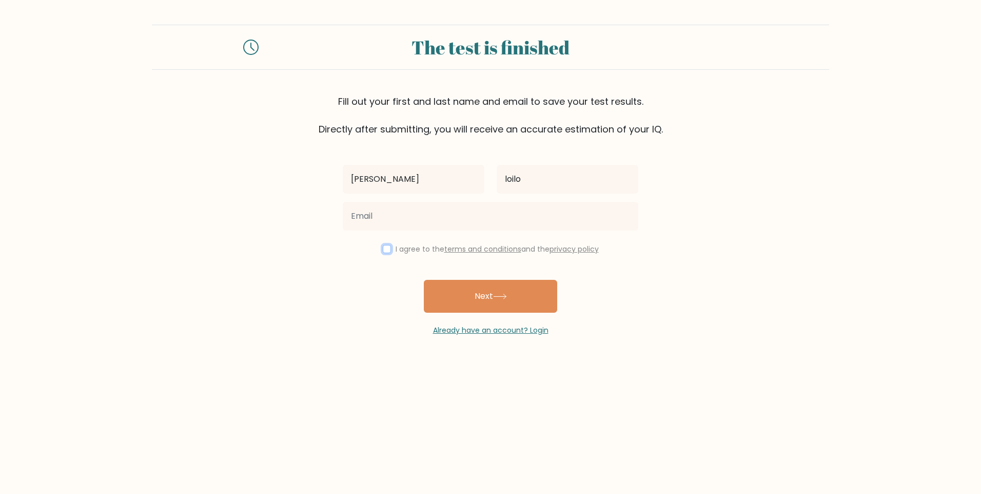
checkbox input "true"
click at [383, 220] on input "email" at bounding box center [491, 216] width 296 height 29
type input "renzy.loilo07@gmail.com"
click at [424, 280] on button "Next" at bounding box center [490, 296] width 133 height 33
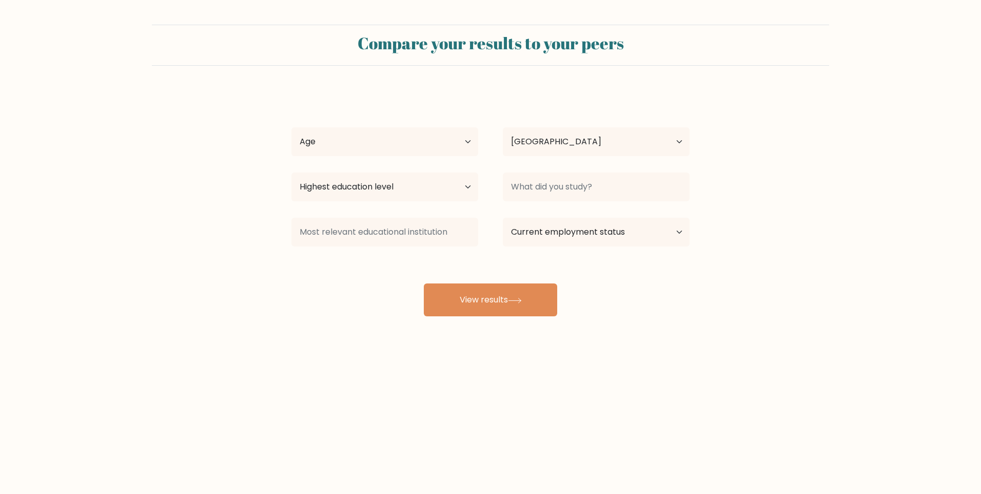
select select "PH"
click at [424, 136] on select "Age Under [DEMOGRAPHIC_DATA] [DEMOGRAPHIC_DATA] [DEMOGRAPHIC_DATA] [DEMOGRAPHIC…" at bounding box center [384, 141] width 187 height 29
select select "25_34"
click at [291, 127] on select "Age Under 18 years old 18-24 years old 25-34 years old 35-44 years old 45-54 ye…" at bounding box center [384, 141] width 187 height 29
click at [420, 191] on select "Highest education level No schooling Primary Lower Secondary Upper Secondary Oc…" at bounding box center [384, 186] width 187 height 29
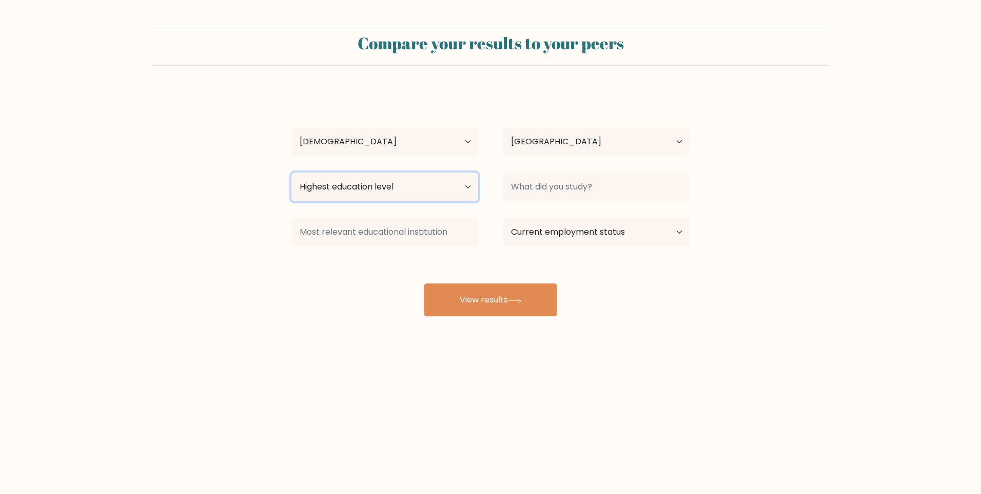
select select "occupation_specific"
click at [291, 172] on select "Highest education level No schooling Primary Lower Secondary Upper Secondary Oc…" at bounding box center [384, 186] width 187 height 29
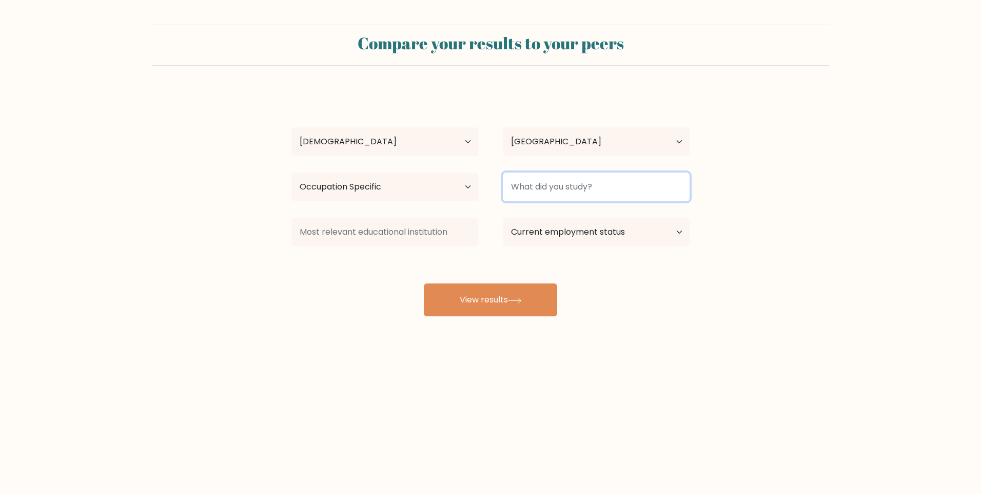
click at [551, 186] on input at bounding box center [596, 186] width 187 height 29
click at [562, 187] on input at bounding box center [596, 186] width 187 height 29
type input "i"
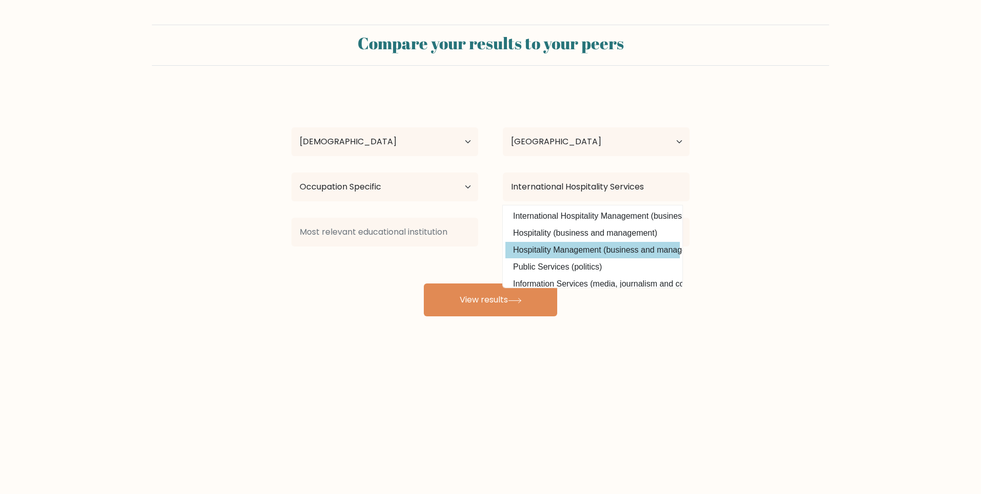
click at [603, 249] on option "Hospitality Management (business and management)" at bounding box center [592, 250] width 174 height 16
type input "Hospitality Management"
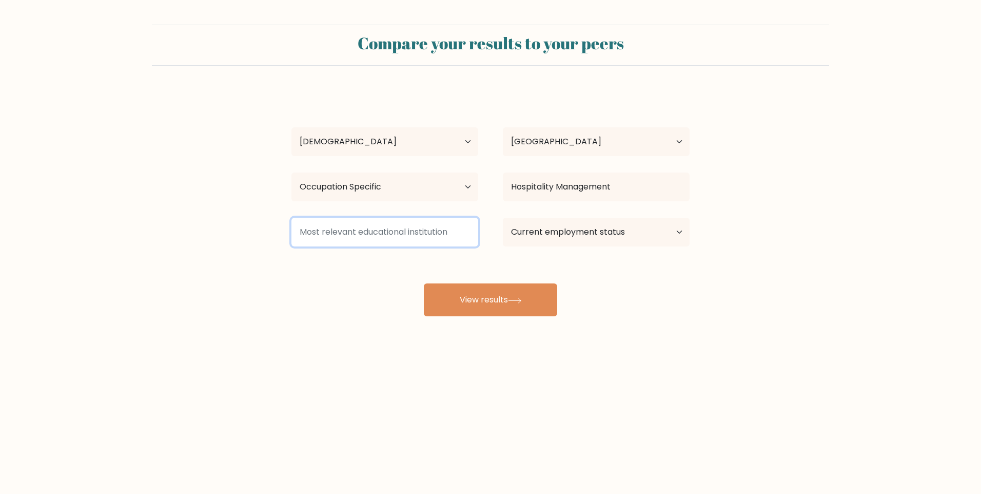
click at [392, 235] on input at bounding box center [384, 232] width 187 height 29
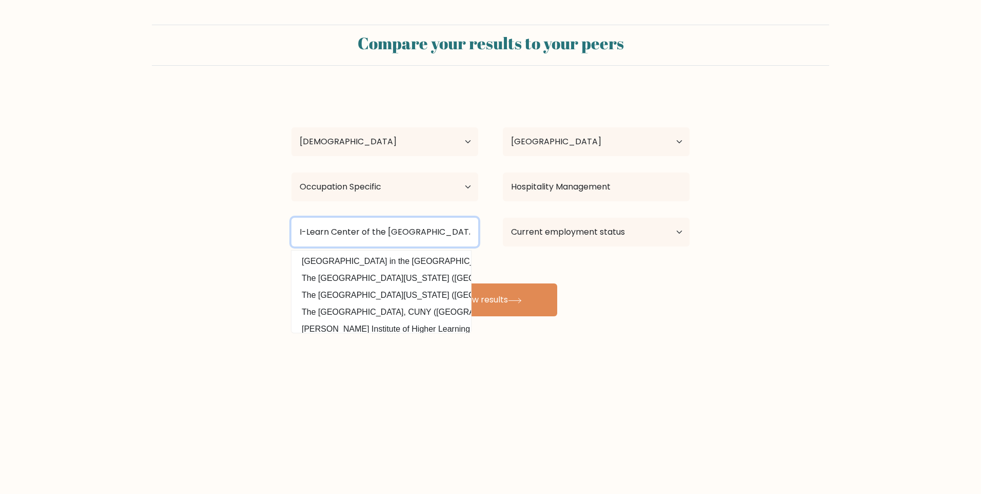
type input "I-Learn Center of the Philippines"
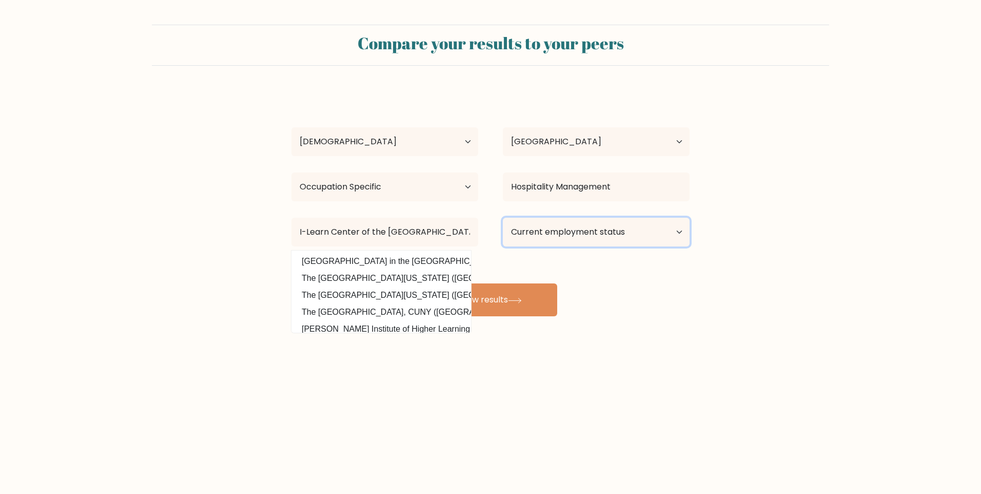
click at [615, 235] on select "Current employment status Employed Student Retired Other / prefer not to answer" at bounding box center [596, 232] width 187 height 29
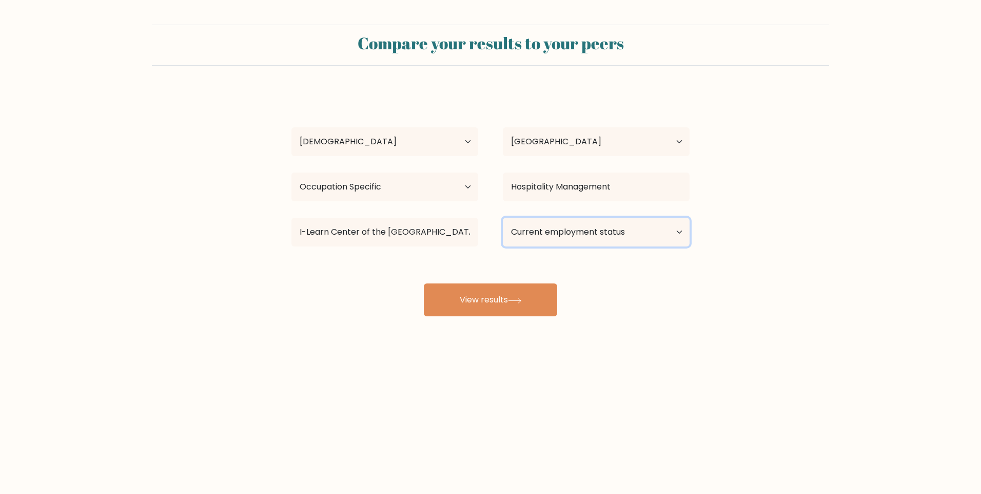
select select "other"
click at [503, 218] on select "Current employment status Employed Student Retired Other / prefer not to answer" at bounding box center [596, 232] width 187 height 29
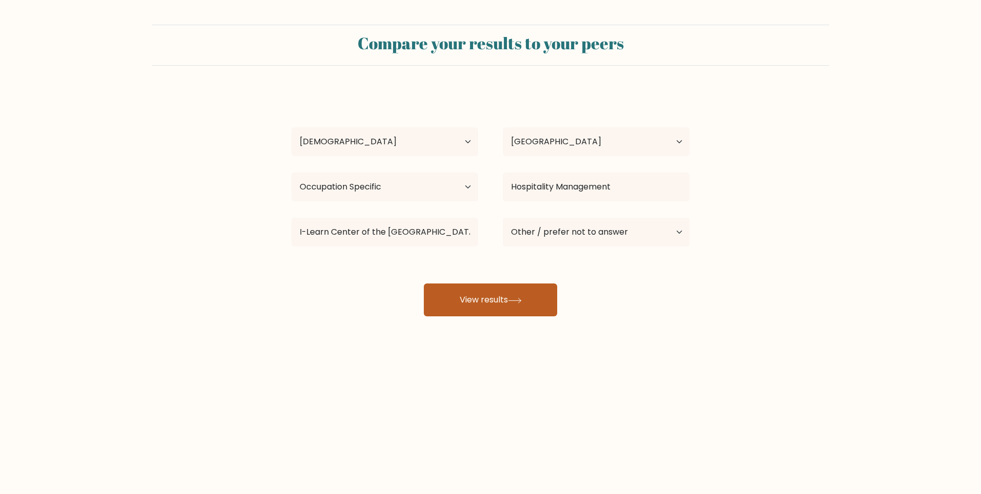
click at [506, 302] on button "View results" at bounding box center [490, 299] width 133 height 33
